Goal: Task Accomplishment & Management: Manage account settings

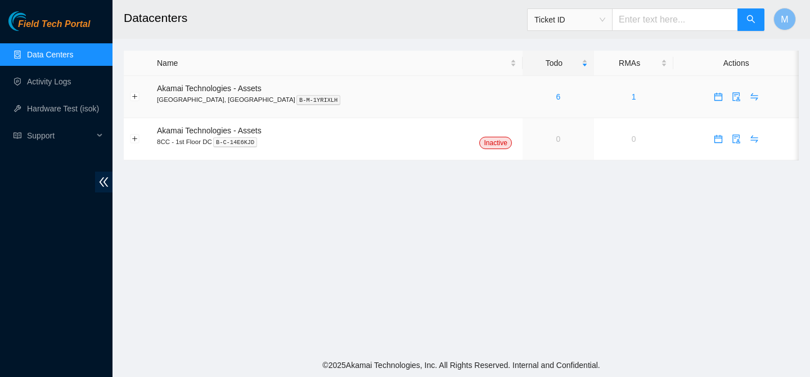
click at [529, 96] on div "6" at bounding box center [558, 97] width 59 height 12
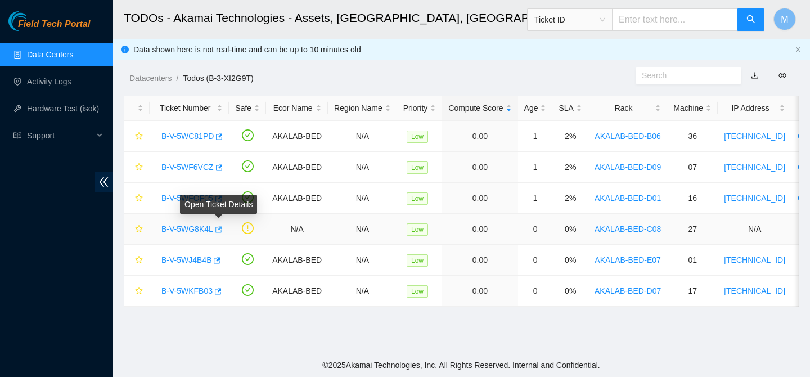
click at [220, 230] on icon "button" at bounding box center [218, 230] width 8 height 8
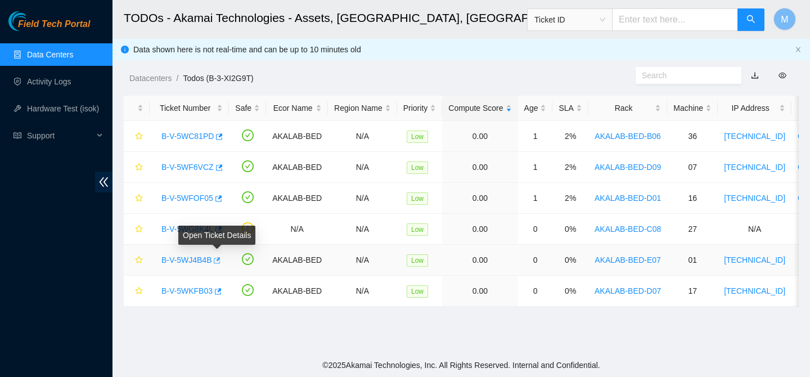
click at [219, 261] on icon "button" at bounding box center [216, 260] width 8 height 8
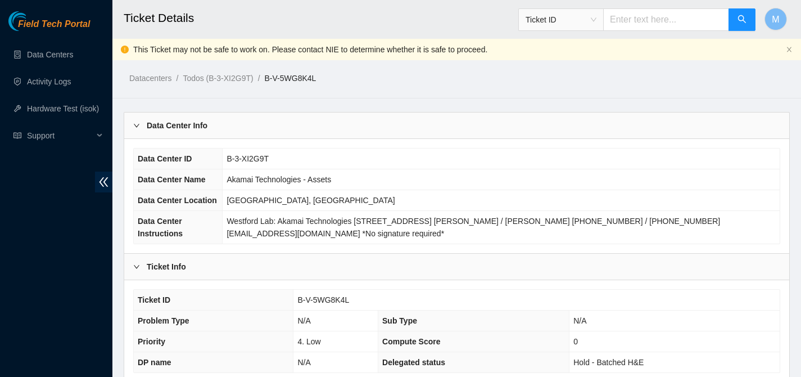
click at [317, 80] on link "B-V-5WG8K4L" at bounding box center [291, 78] width 52 height 9
drag, startPoint x: 353, startPoint y: 299, endPoint x: 298, endPoint y: 301, distance: 55.7
click at [298, 301] on td "B-V-5WG8K4L" at bounding box center [537, 300] width 486 height 21
copy span "B-V-5WG8K4L"
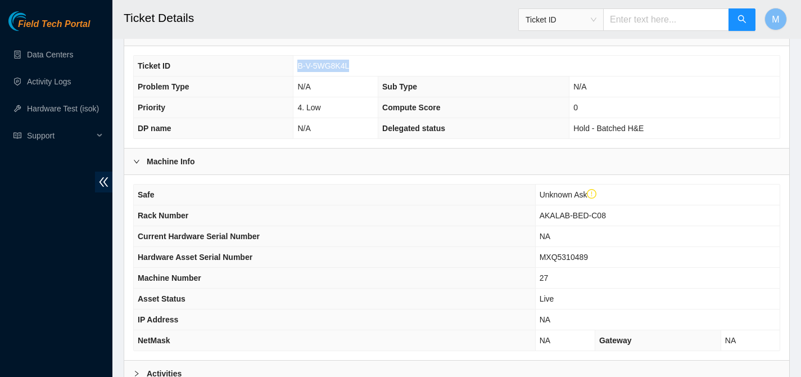
scroll to position [250, 0]
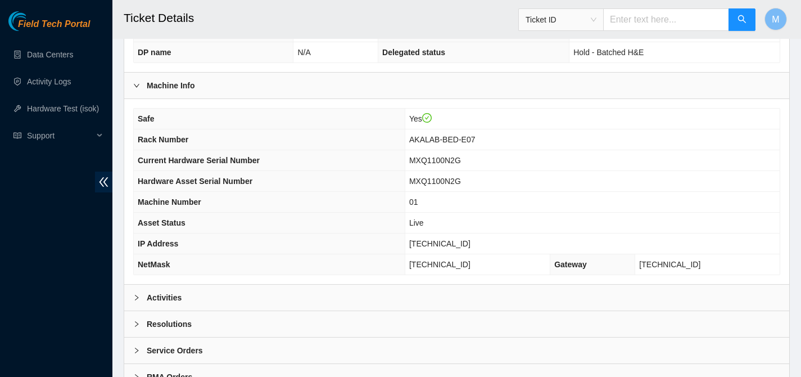
scroll to position [337, 0]
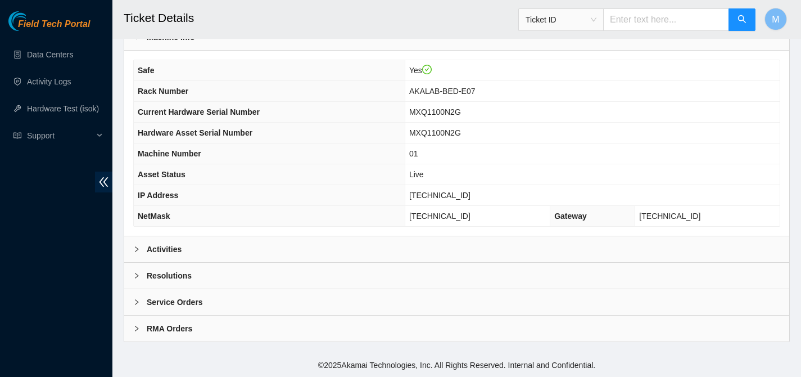
click at [130, 251] on div "Activities" at bounding box center [456, 249] width 665 height 26
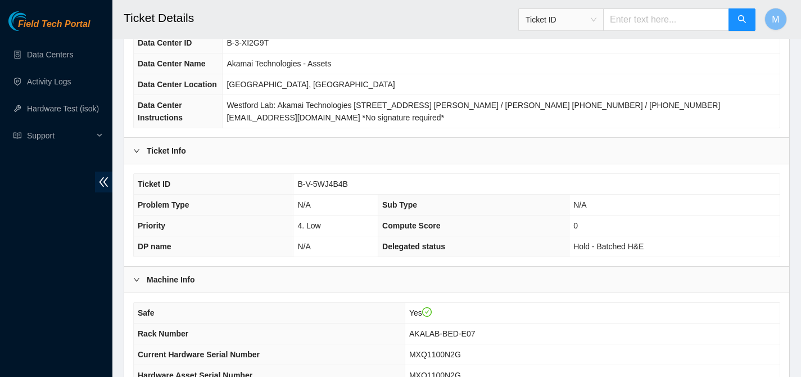
scroll to position [0, 0]
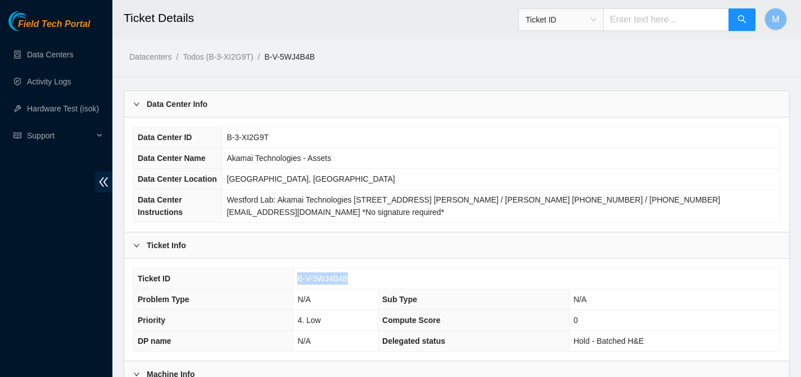
drag, startPoint x: 350, startPoint y: 276, endPoint x: 296, endPoint y: 278, distance: 54.0
click at [296, 278] on td "B-V-5WJ4B4B" at bounding box center [537, 278] width 486 height 21
copy span "B-V-5WJ4B4B"
